Goal: Use online tool/utility: Utilize a website feature to perform a specific function

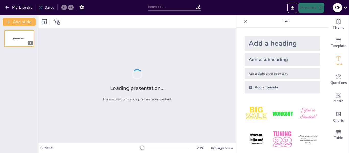
type input "Epidemiología del [MEDICAL_DATA] en Hombres Estadounidenses: Un Análisis Exhaus…"
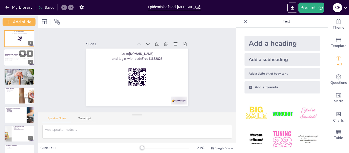
click at [15, 61] on p "Generated with [URL]" at bounding box center [19, 61] width 28 height 1
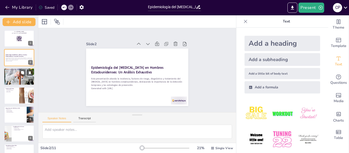
click at [12, 78] on div at bounding box center [19, 76] width 31 height 20
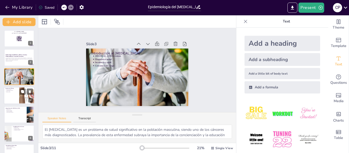
click at [12, 92] on p "Estilo de vida" at bounding box center [11, 92] width 11 height 1
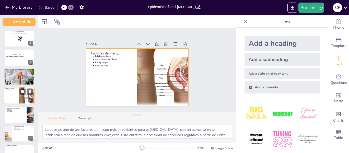
scroll to position [6, 0]
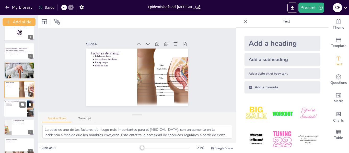
click at [13, 107] on div at bounding box center [19, 108] width 31 height 17
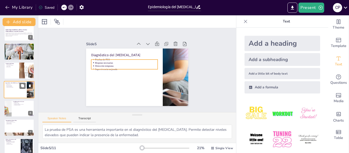
scroll to position [51, 0]
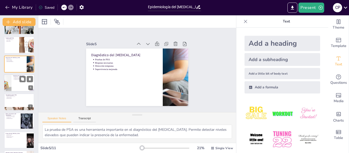
click at [17, 80] on p "Tratamiento adecuado" at bounding box center [23, 79] width 19 height 1
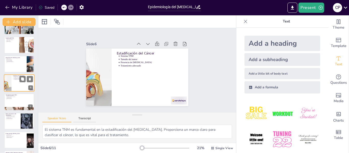
scroll to position [44, 0]
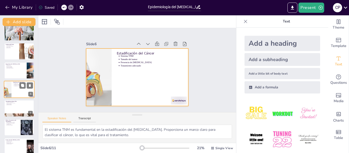
click at [14, 94] on div at bounding box center [19, 89] width 31 height 17
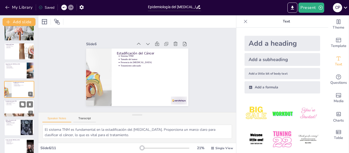
click at [9, 107] on div at bounding box center [19, 108] width 31 height 17
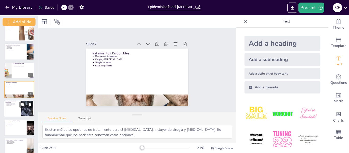
scroll to position [88, 0]
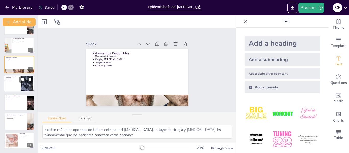
click at [13, 105] on div at bounding box center [19, 102] width 30 height 17
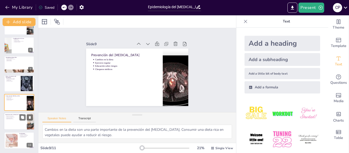
click at [12, 118] on p "Proactividad en salud" at bounding box center [15, 118] width 19 height 1
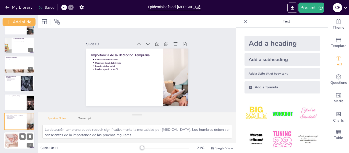
click at [19, 137] on ul "Tratabilidad temprana Educación y concienciación Proactividad en la salud Preve…" at bounding box center [26, 136] width 14 height 4
type textarea "La tratabilidad del [MEDICAL_DATA] aumenta significativamente si se detecta a t…"
